Goal: Task Accomplishment & Management: Use online tool/utility

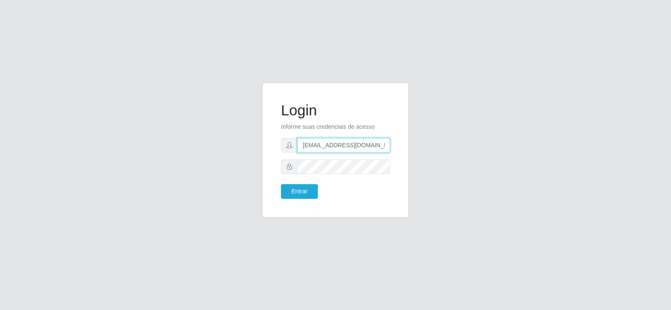
drag, startPoint x: 363, startPoint y: 145, endPoint x: 253, endPoint y: 161, distance: 111.7
click at [253, 161] on div "Login Informe suas credenciais de acesso [EMAIL_ADDRESS][DOMAIN_NAME] Entrar" at bounding box center [335, 155] width 478 height 145
type input "[DOMAIN_NAME]"
drag, startPoint x: 306, startPoint y: 153, endPoint x: 254, endPoint y: 157, distance: 52.1
click at [269, 156] on div "Login Informe suas credenciais de acesso [DOMAIN_NAME] Entrar" at bounding box center [335, 150] width 147 height 135
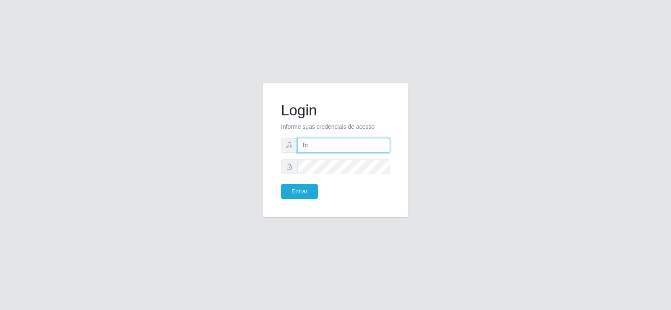
type input "[EMAIL_ADDRESS][DOMAIN_NAME]"
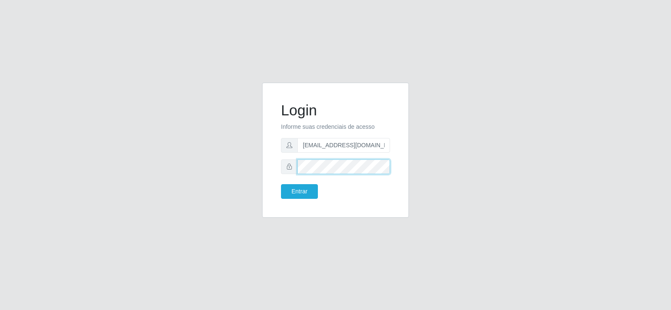
click at [282, 166] on div at bounding box center [335, 166] width 109 height 15
click at [288, 185] on button "Entrar" at bounding box center [299, 191] width 37 height 15
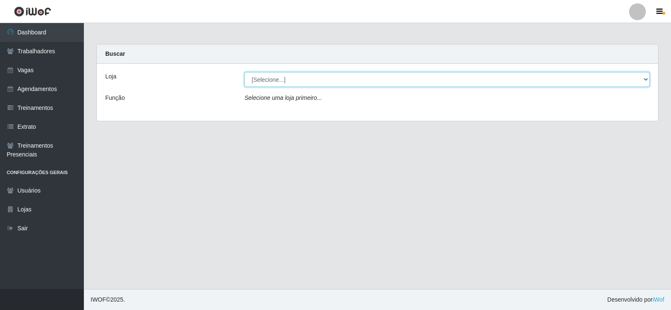
drag, startPoint x: 271, startPoint y: 75, endPoint x: 271, endPoint y: 84, distance: 9.6
click at [271, 77] on select "[Selecione...] Supermercado Tadeu - [GEOGRAPHIC_DATA]" at bounding box center [446, 79] width 405 height 15
select select "195"
click at [244, 72] on select "[Selecione...] Supermercado Tadeu - [GEOGRAPHIC_DATA]" at bounding box center [446, 79] width 405 height 15
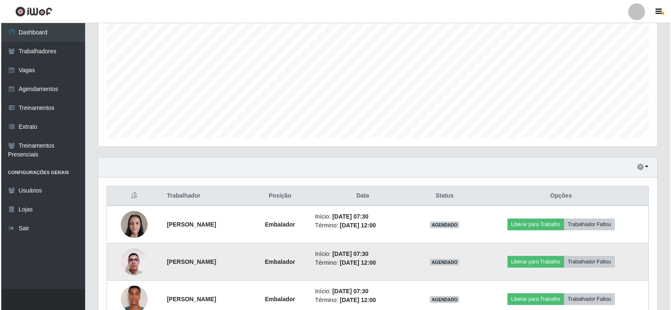
scroll to position [210, 0]
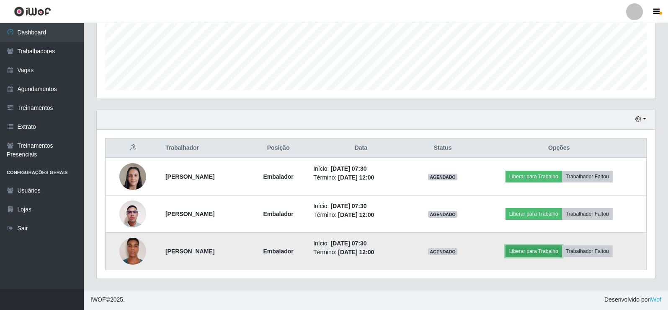
click at [542, 253] on button "Liberar para Trabalho" at bounding box center [534, 251] width 57 height 12
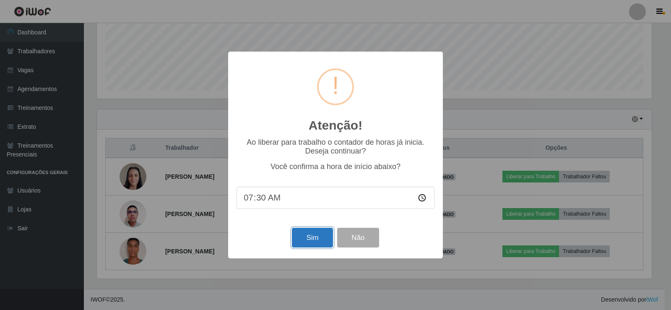
click at [306, 236] on button "Sim" at bounding box center [312, 238] width 41 height 20
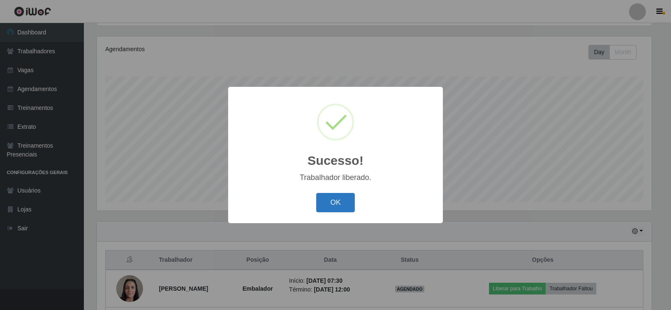
click at [353, 197] on button "OK" at bounding box center [335, 203] width 39 height 20
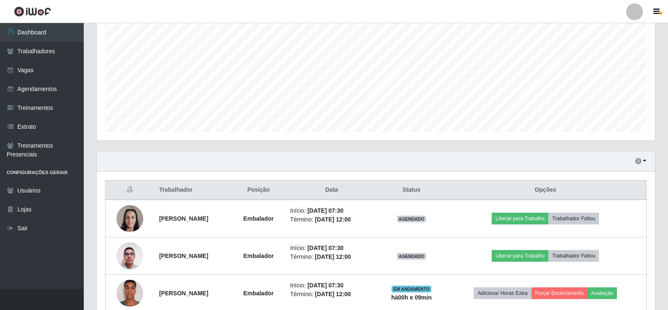
scroll to position [210, 0]
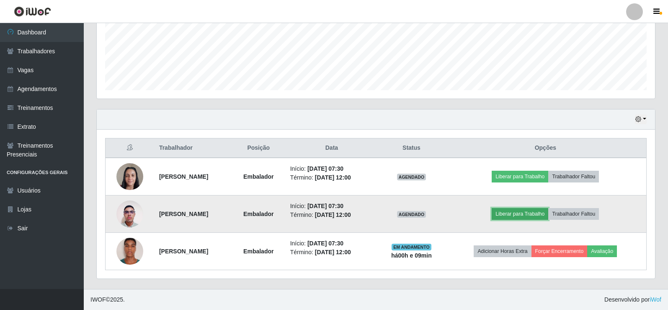
click at [521, 217] on button "Liberar para Trabalho" at bounding box center [520, 214] width 57 height 12
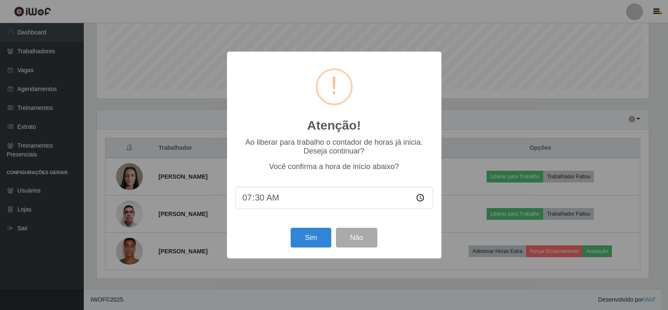
scroll to position [174, 554]
click at [311, 234] on button "Sim" at bounding box center [312, 238] width 41 height 20
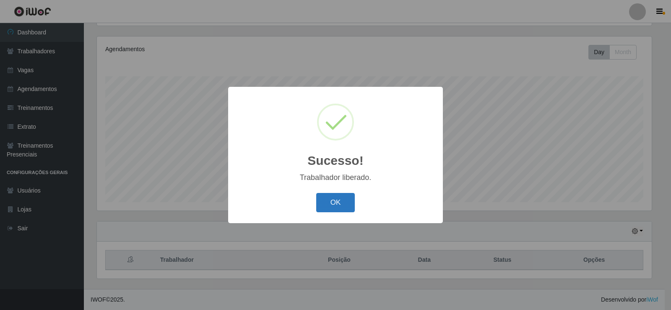
click at [327, 203] on button "OK" at bounding box center [335, 203] width 39 height 20
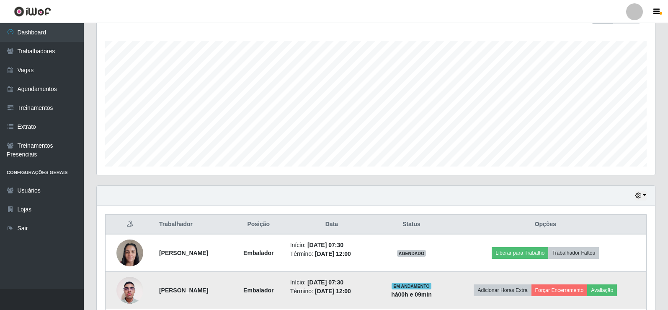
scroll to position [210, 0]
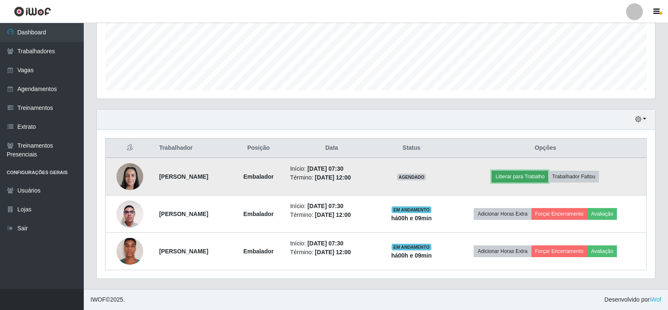
click at [529, 171] on button "Liberar para Trabalho" at bounding box center [520, 177] width 57 height 12
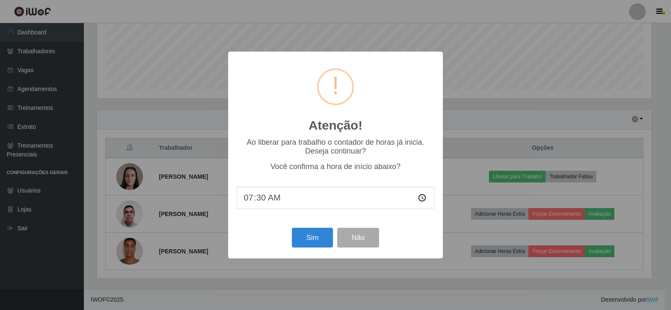
drag, startPoint x: 313, startPoint y: 227, endPoint x: 317, endPoint y: 233, distance: 6.8
click at [313, 228] on div "Sim Não" at bounding box center [335, 237] width 198 height 24
click at [317, 233] on button "Sim" at bounding box center [312, 238] width 41 height 20
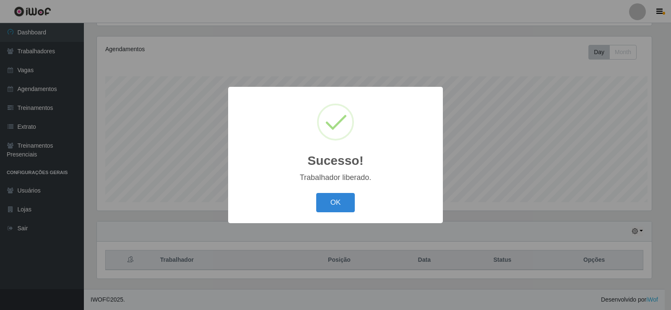
scroll to position [0, 0]
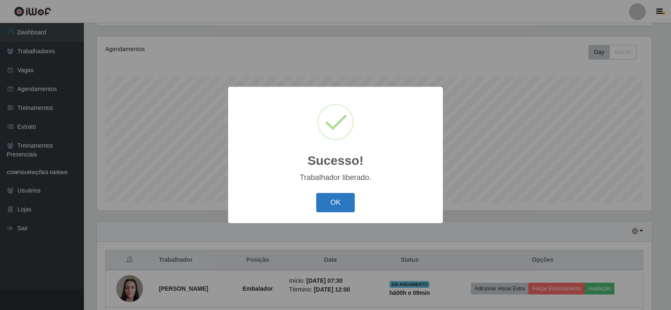
drag, startPoint x: 352, startPoint y: 195, endPoint x: 350, endPoint y: 199, distance: 4.9
click at [351, 199] on button "OK" at bounding box center [335, 203] width 39 height 20
